Goal: Check status: Check status

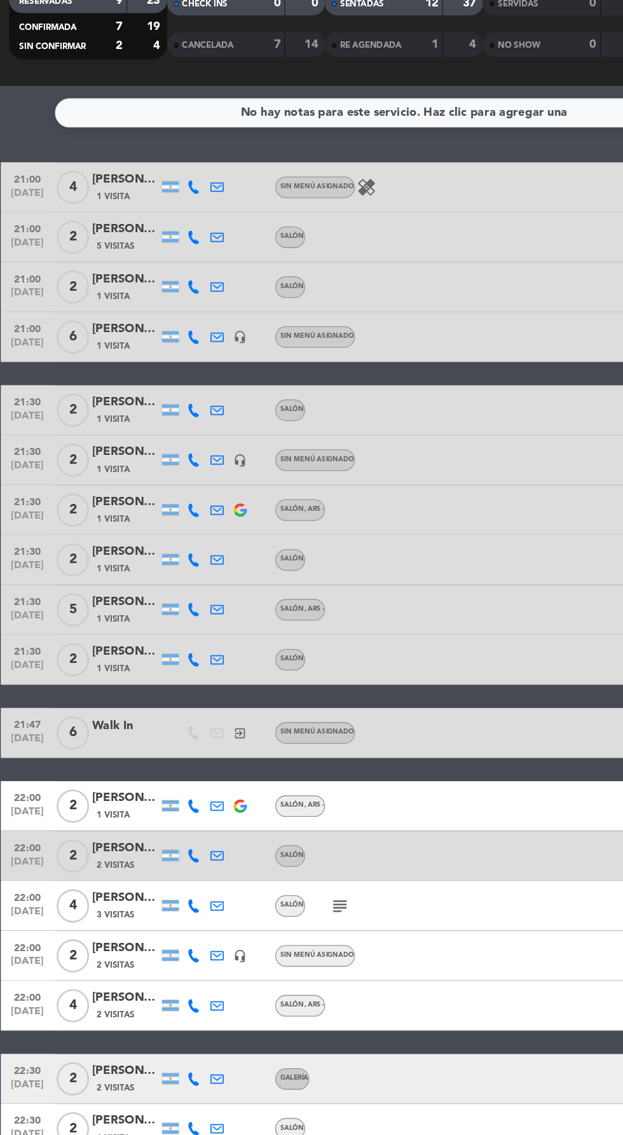
click at [153, 721] on icon at bounding box center [151, 722] width 10 height 10
click at [176, 701] on span at bounding box center [178, 702] width 10 height 10
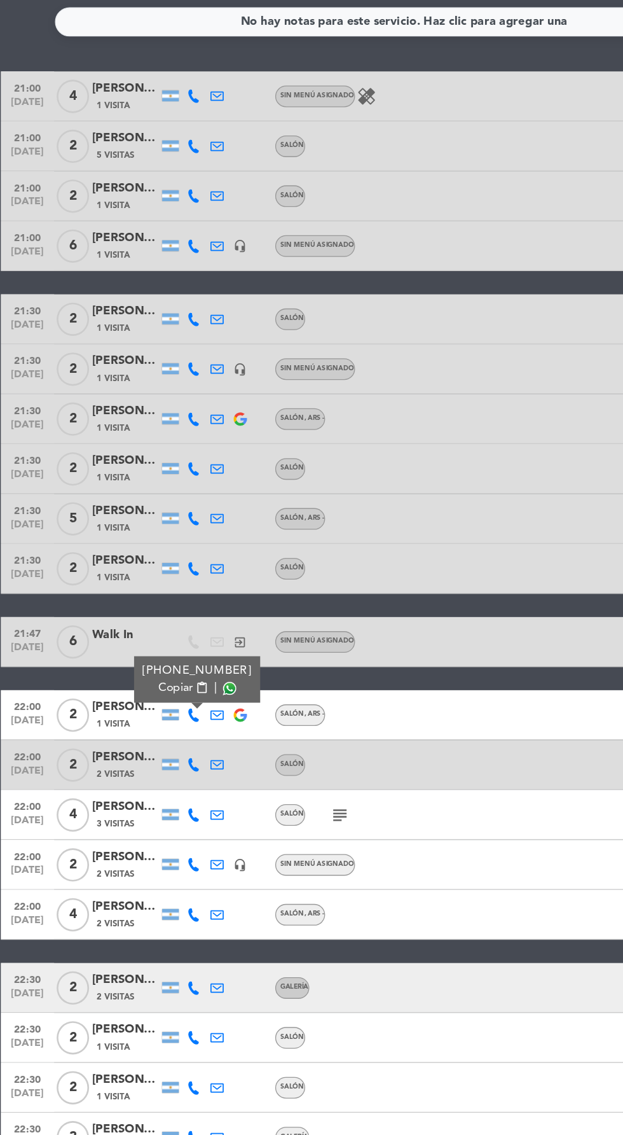
click at [167, 799] on icon at bounding box center [168, 799] width 10 height 10
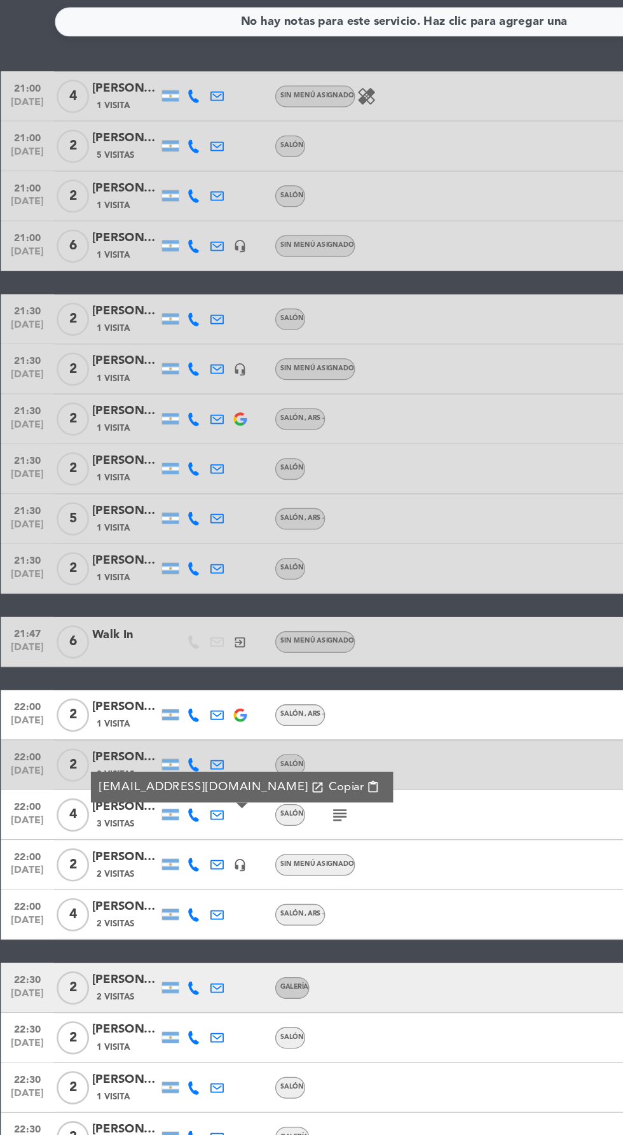
click at [134, 798] on div at bounding box center [133, 798] width 13 height 8
click at [146, 800] on icon at bounding box center [151, 799] width 10 height 10
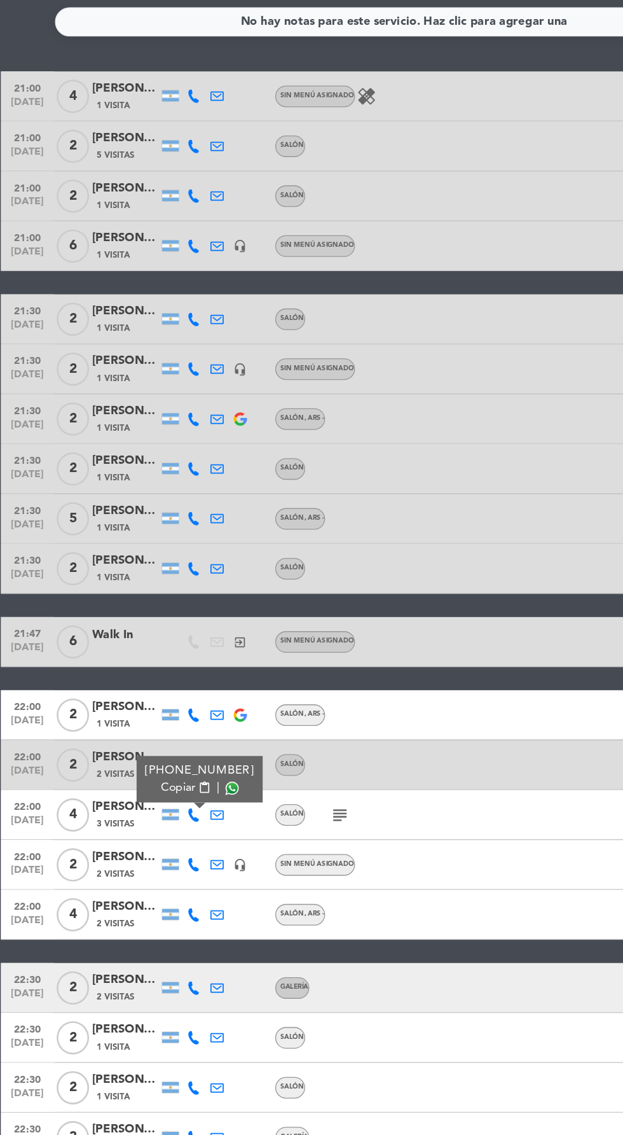
click at [178, 782] on span at bounding box center [180, 778] width 10 height 10
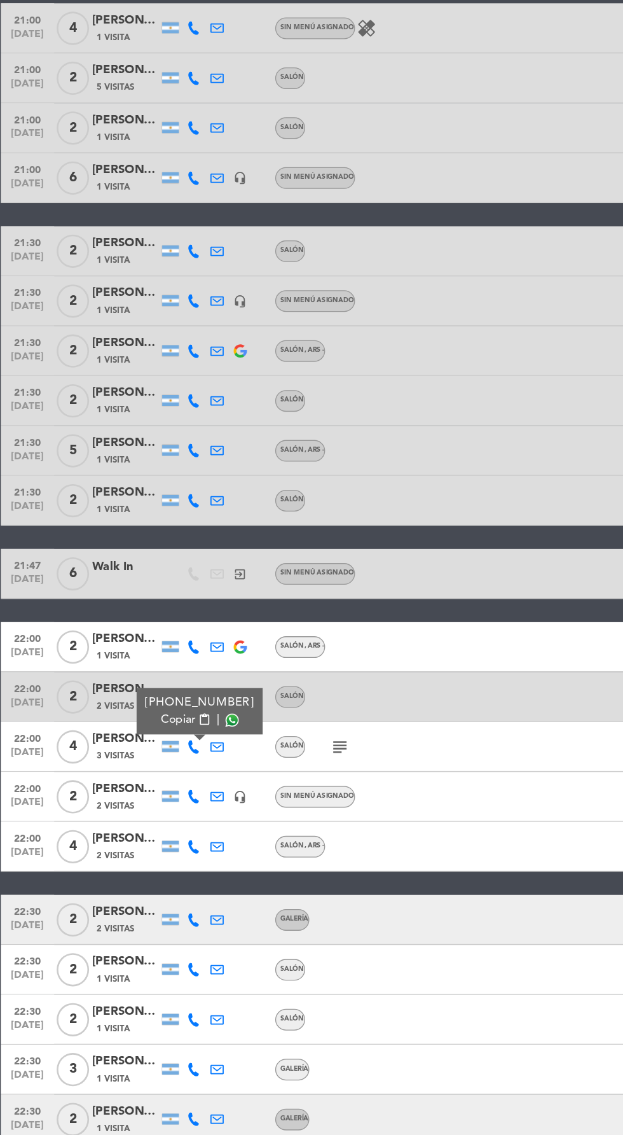
click at [150, 838] on icon at bounding box center [151, 837] width 10 height 10
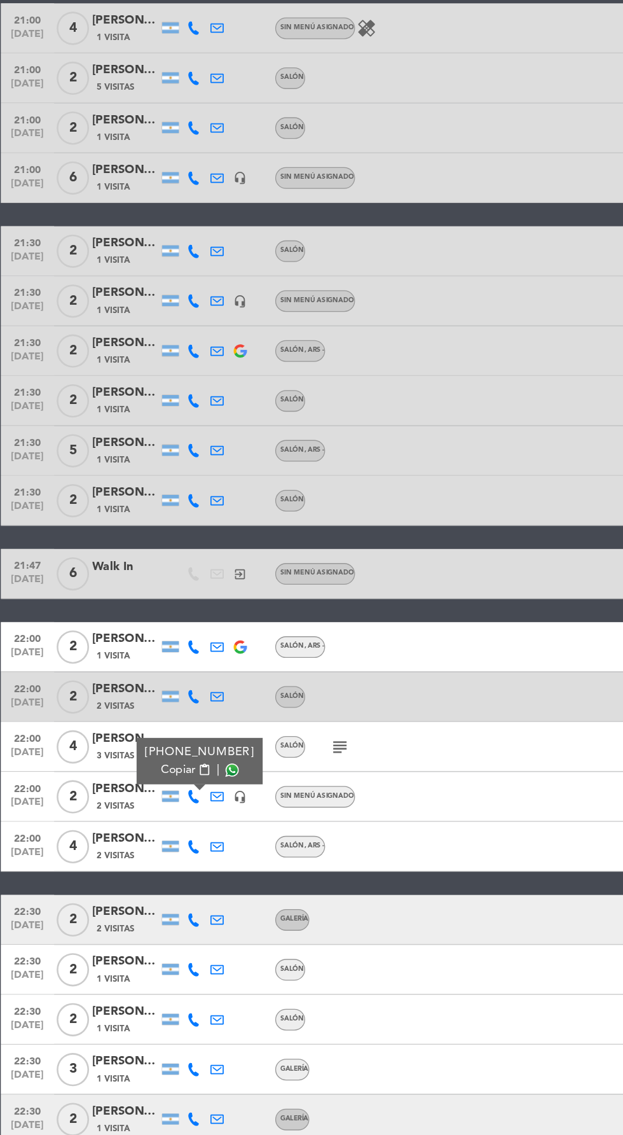
click at [150, 876] on icon at bounding box center [151, 875] width 10 height 10
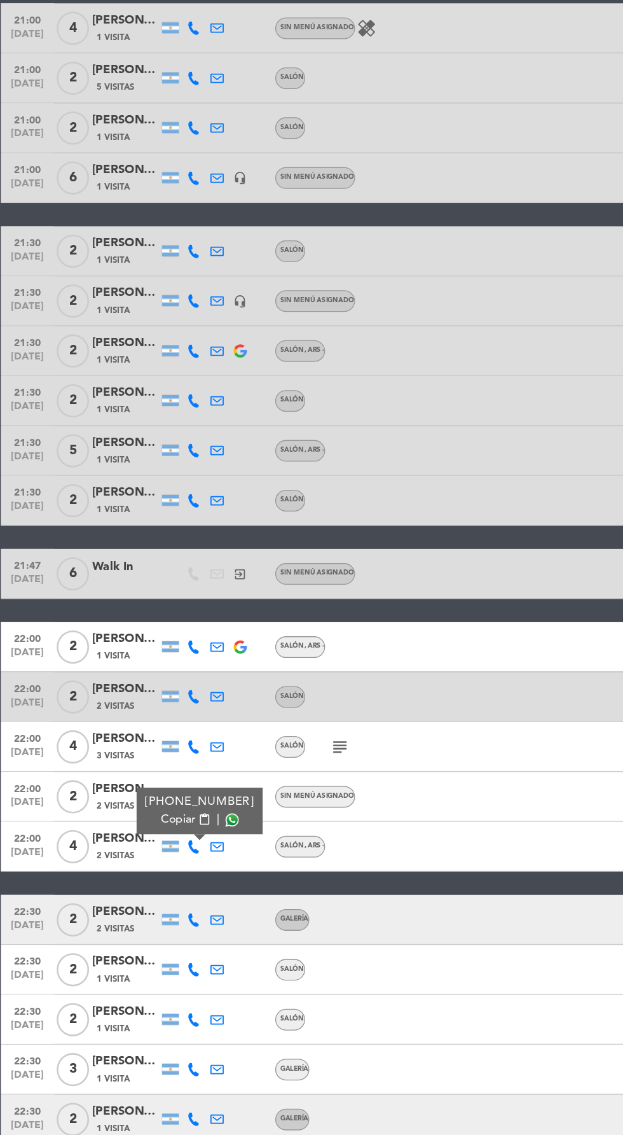
click at [176, 854] on span at bounding box center [180, 855] width 10 height 10
